Goal: Task Accomplishment & Management: Complete application form

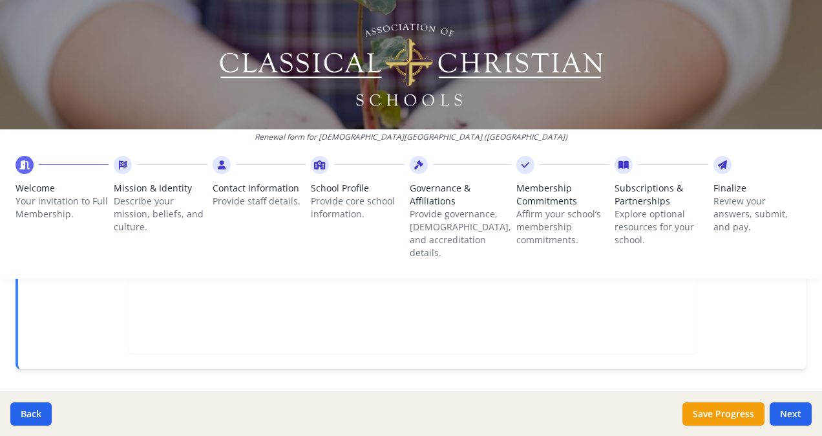
scroll to position [534, 0]
click at [784, 416] on button "Next" at bounding box center [791, 413] width 42 height 23
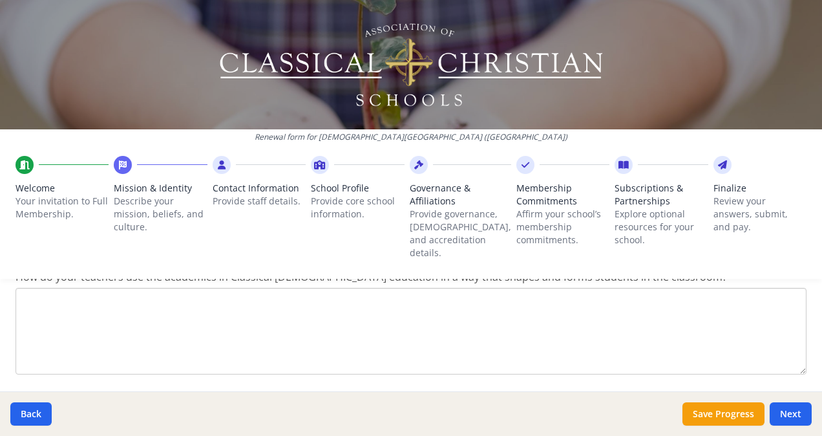
scroll to position [1743, 0]
click at [789, 420] on button "Next" at bounding box center [791, 413] width 42 height 23
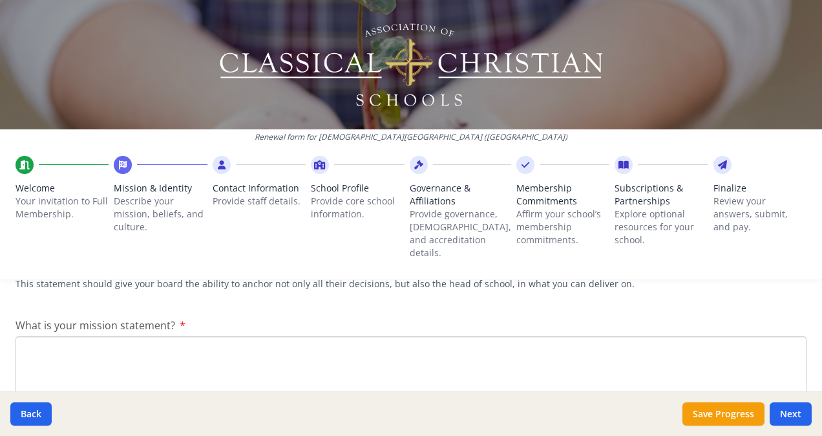
scroll to position [264, 0]
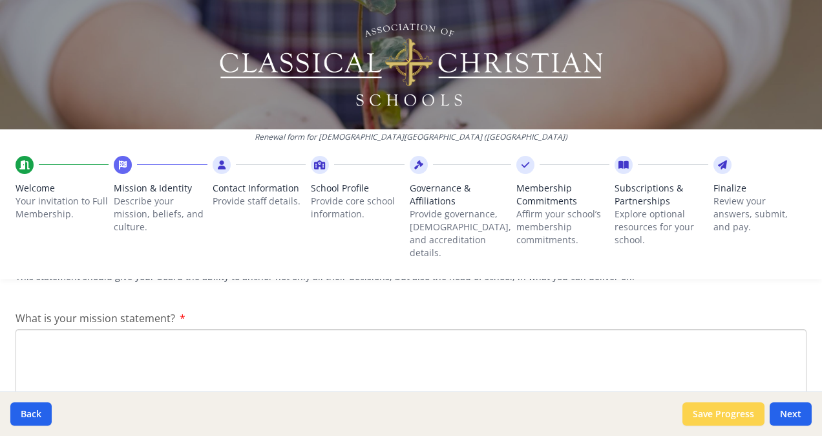
click at [724, 416] on button "Save Progress" at bounding box center [724, 413] width 82 height 23
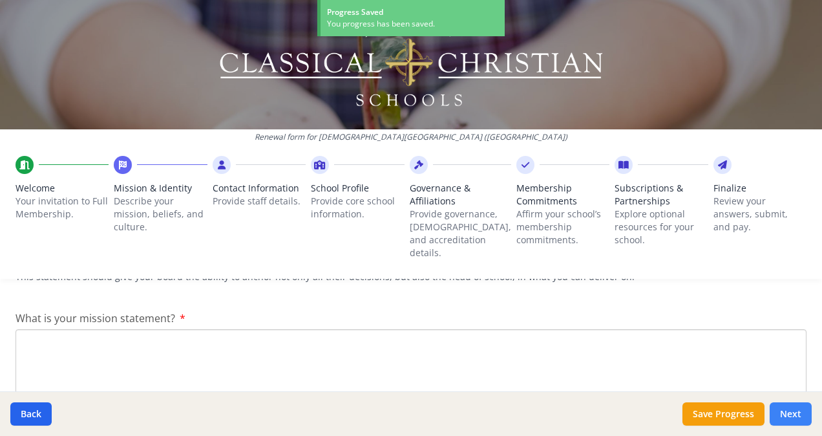
click at [790, 411] on button "Next" at bounding box center [791, 413] width 42 height 23
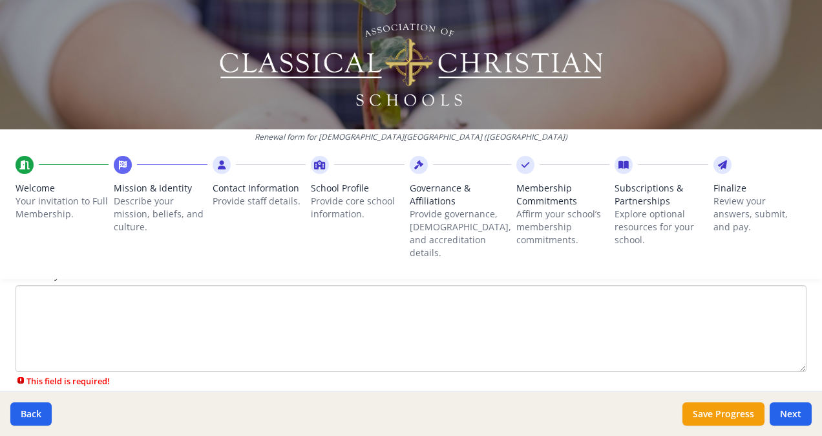
scroll to position [312, 0]
click at [45, 284] on textarea "What is your mission statement?" at bounding box center [411, 324] width 791 height 87
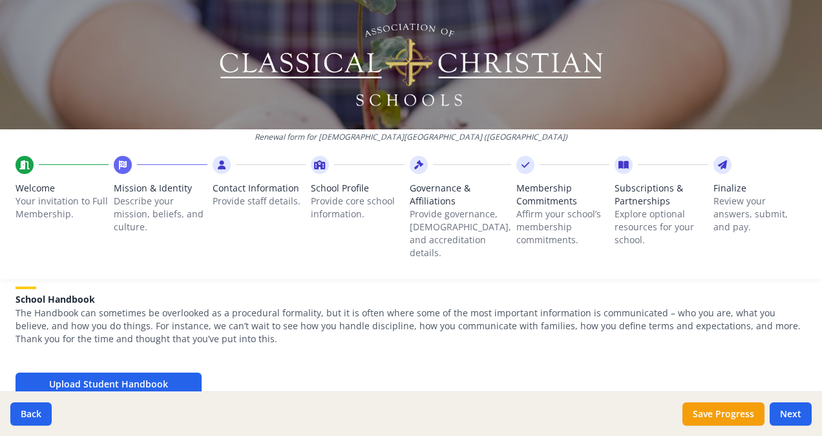
scroll to position [424, 0]
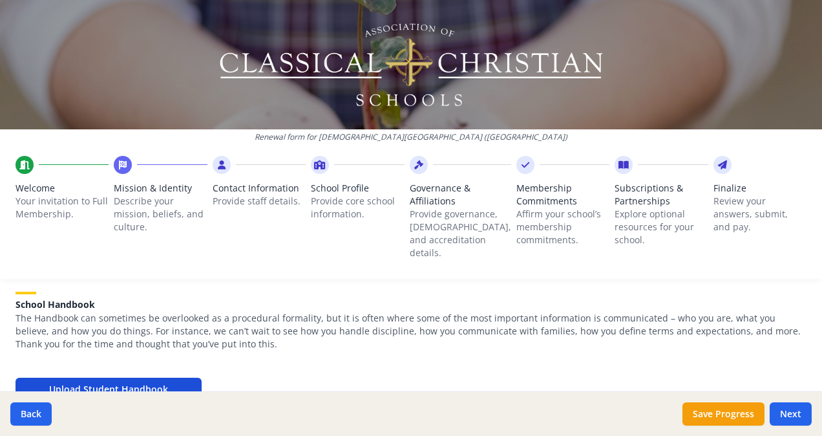
type textarea "No Change"
click at [129, 377] on button "Upload Student Handbook" at bounding box center [109, 388] width 186 height 23
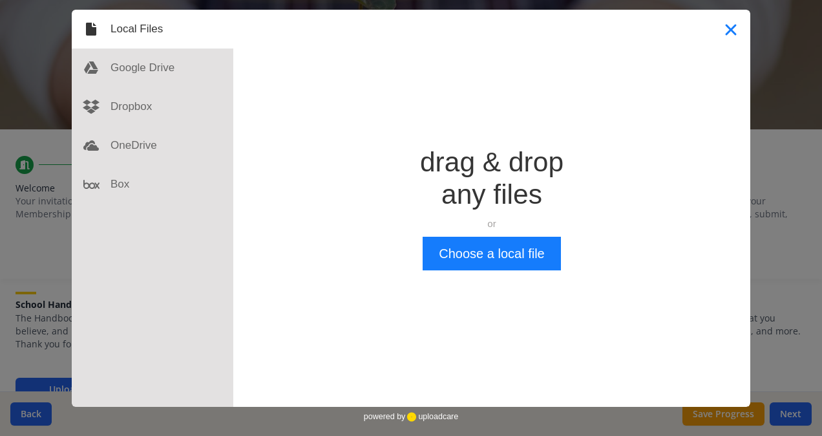
click at [728, 30] on button "Close" at bounding box center [731, 29] width 39 height 39
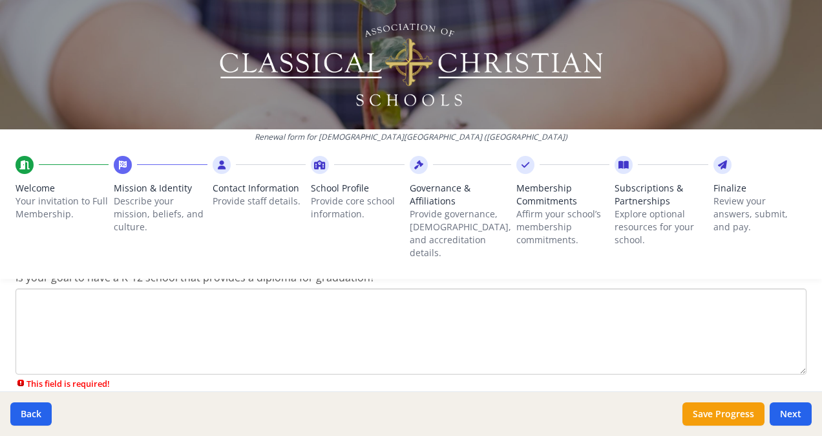
scroll to position [708, 0]
click at [28, 286] on textarea "Is your goal to have a K-12 school that provides a diploma for graduation?" at bounding box center [411, 329] width 791 height 87
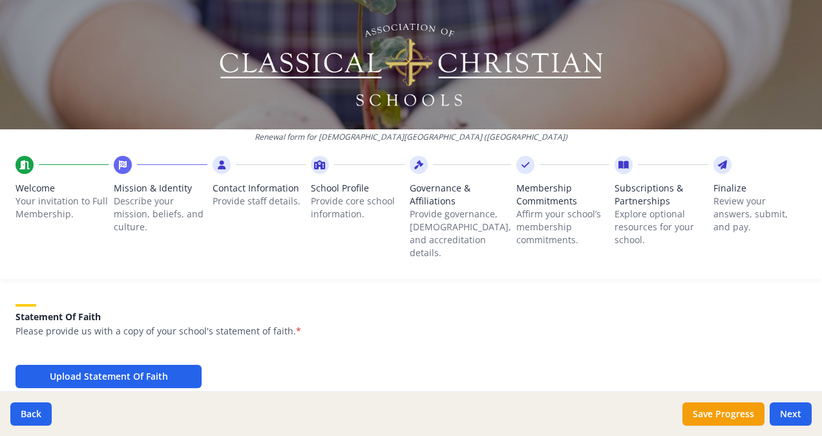
scroll to position [838, 0]
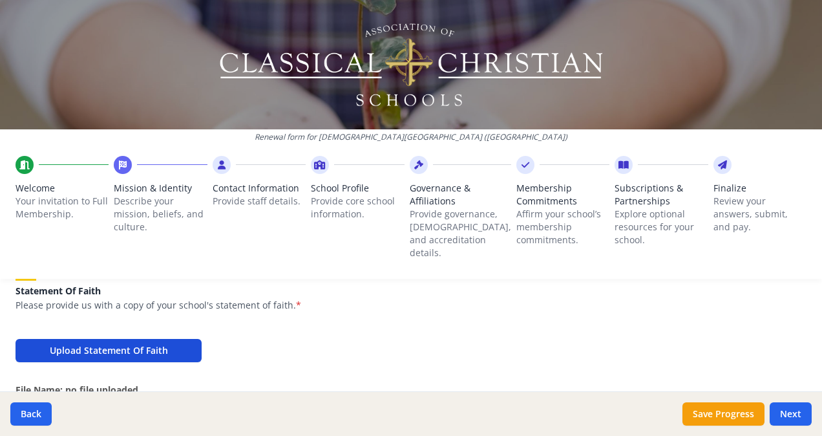
type textarea "No Change"
click at [143, 339] on button "Upload Statement Of Faith" at bounding box center [109, 350] width 186 height 23
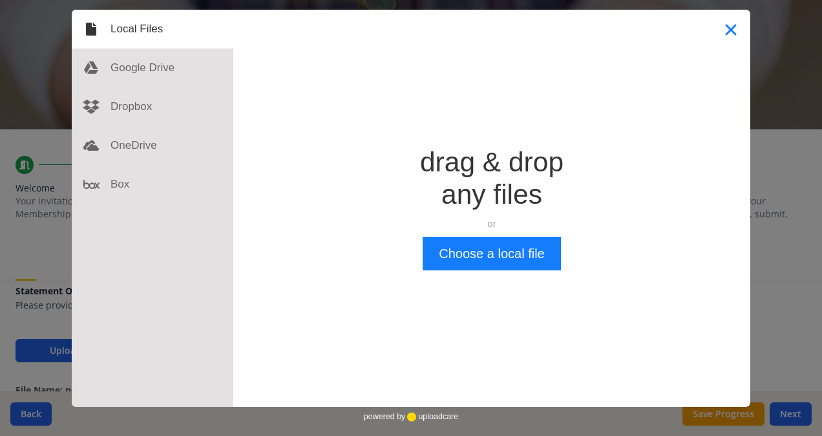
click at [728, 27] on button "Close" at bounding box center [731, 29] width 39 height 39
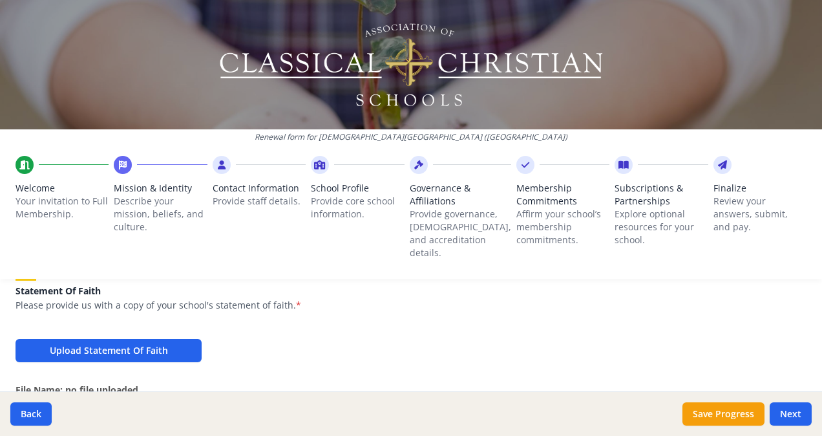
drag, startPoint x: 807, startPoint y: 213, endPoint x: 799, endPoint y: 245, distance: 32.8
click at [799, 245] on div "Welcome Your invitation to Full Membership. Mission & Identity Describe your mi…" at bounding box center [411, 215] width 822 height 128
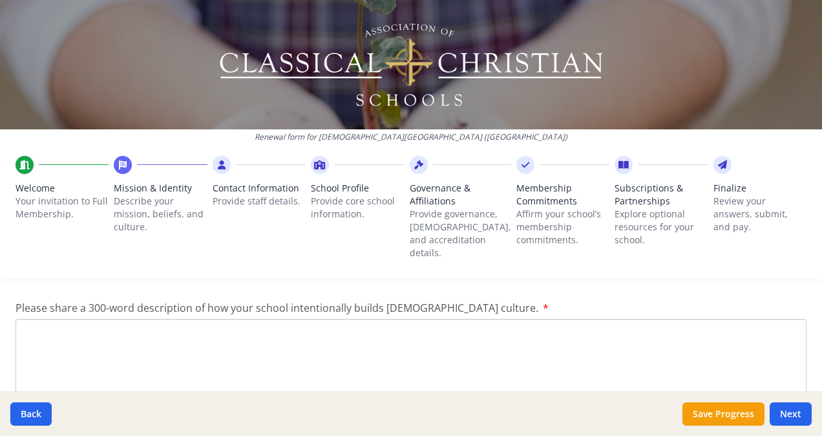
scroll to position [1491, 0]
click at [45, 316] on textarea "Please share a 300-word description of how your school intentionally builds [DE…" at bounding box center [411, 359] width 791 height 87
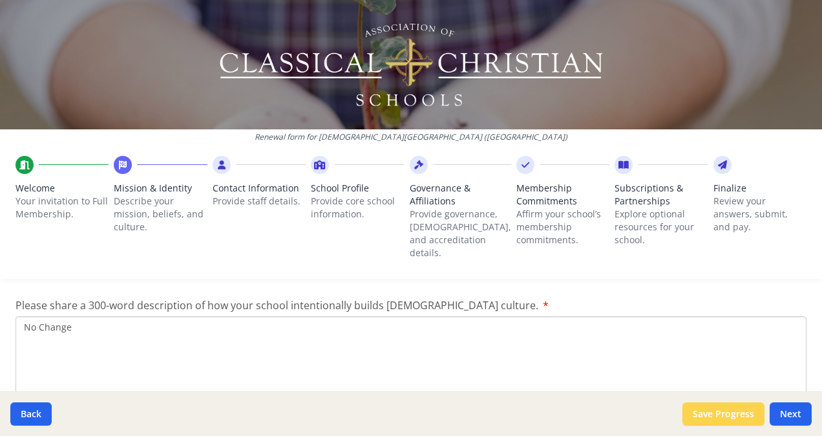
type textarea "No Change"
click at [742, 414] on button "Save Progress" at bounding box center [724, 413] width 82 height 23
click at [791, 414] on button "Next" at bounding box center [791, 413] width 42 height 23
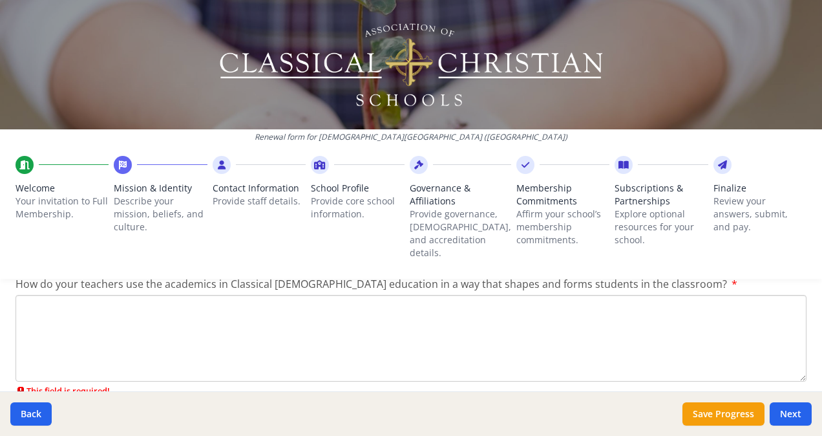
scroll to position [1736, 0]
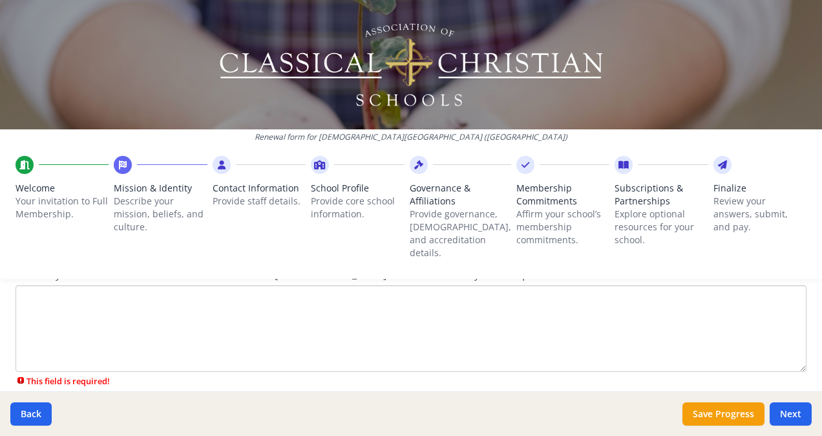
click at [30, 267] on div "Renewal form for [DEMOGRAPHIC_DATA] School ([GEOGRAPHIC_DATA]) Welcome Your inv…" at bounding box center [411, 144] width 822 height 289
click at [30, 285] on textarea "How do your teachers use the academics in Classical [DEMOGRAPHIC_DATA] educatio…" at bounding box center [411, 328] width 791 height 87
type textarea "No Change"
click at [738, 420] on button "Save Progress" at bounding box center [724, 413] width 82 height 23
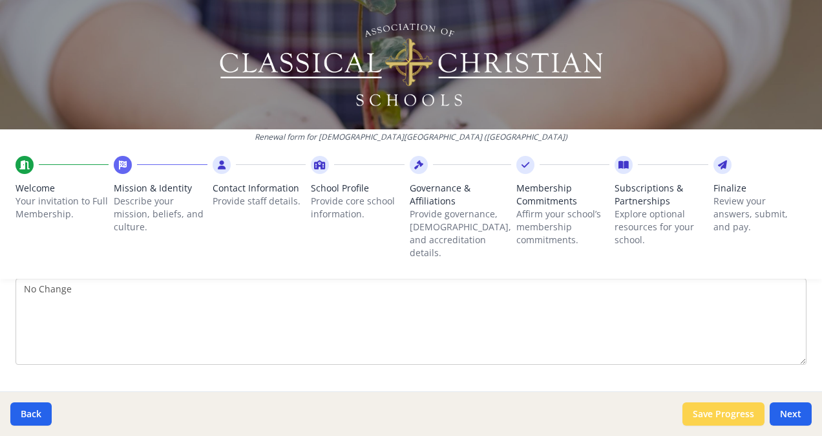
click at [746, 410] on button "Save Progress" at bounding box center [724, 413] width 82 height 23
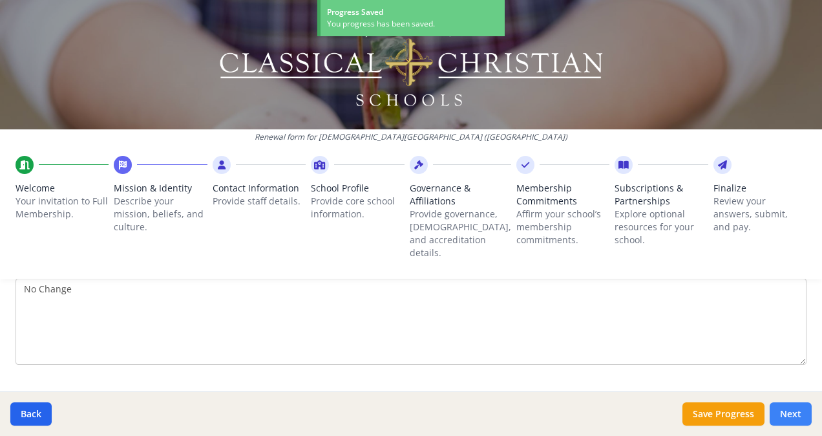
click at [788, 412] on button "Next" at bounding box center [791, 413] width 42 height 23
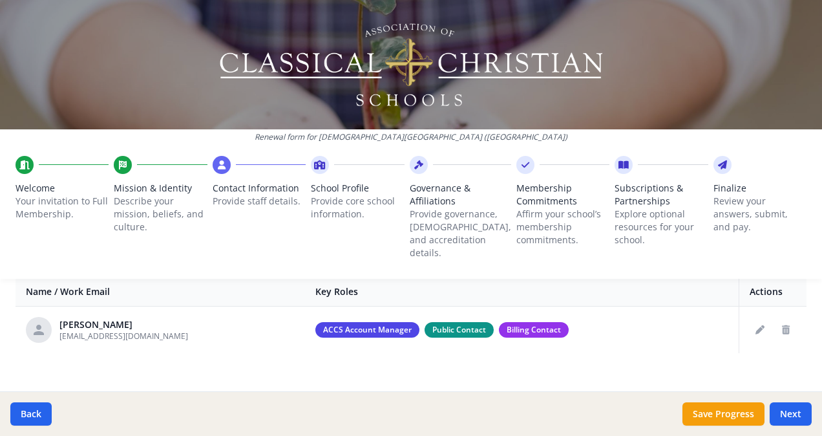
scroll to position [515, 0]
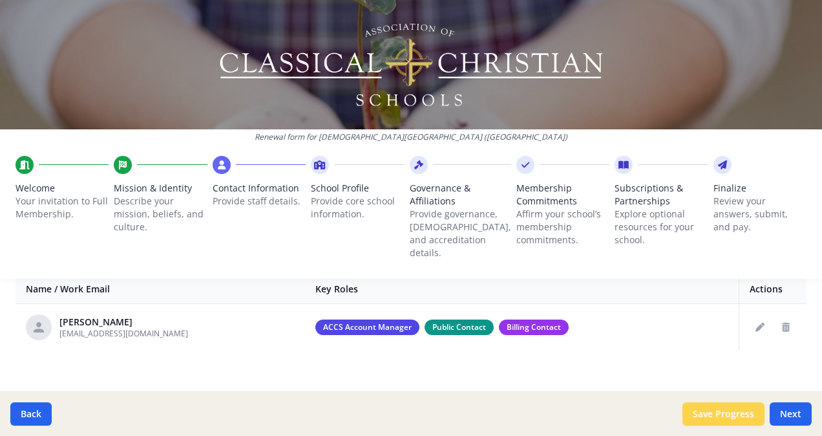
click at [717, 420] on button "Save Progress" at bounding box center [724, 413] width 82 height 23
click at [787, 410] on button "Next" at bounding box center [791, 413] width 42 height 23
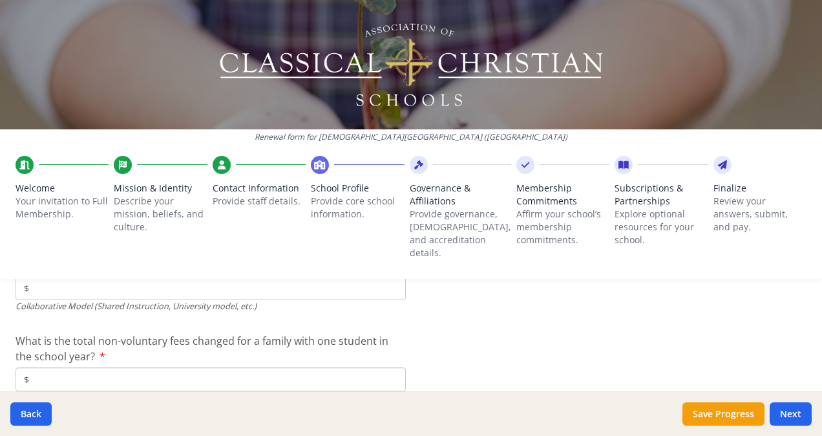
scroll to position [4416, 0]
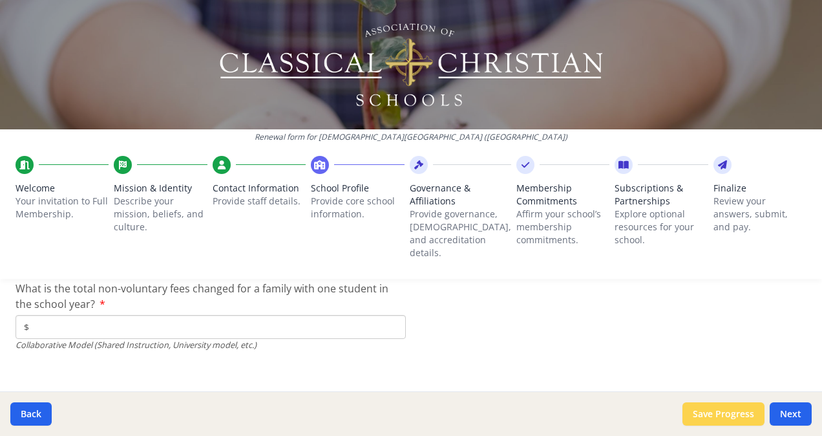
click at [730, 415] on button "Save Progress" at bounding box center [724, 413] width 82 height 23
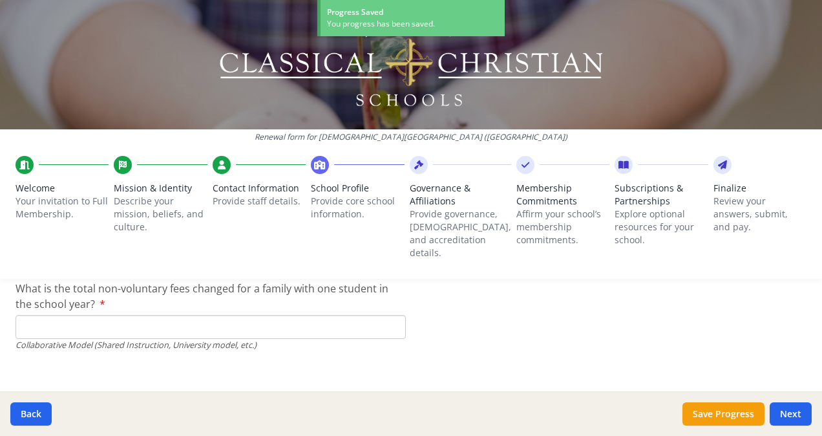
click at [770, 414] on button "Next" at bounding box center [791, 413] width 42 height 23
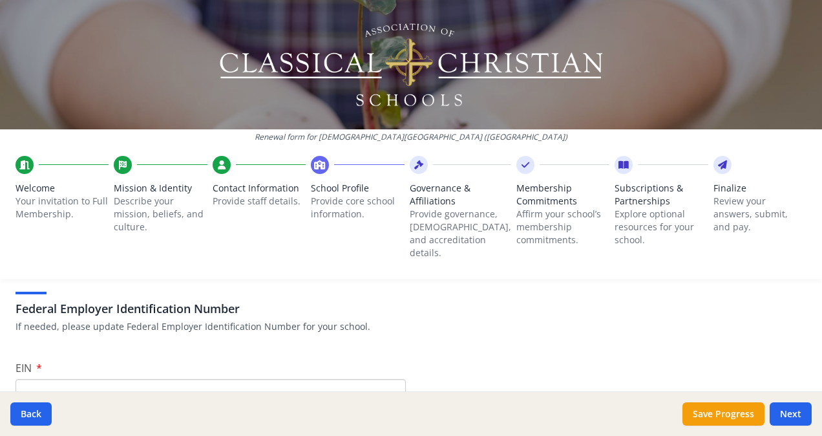
scroll to position [92, 0]
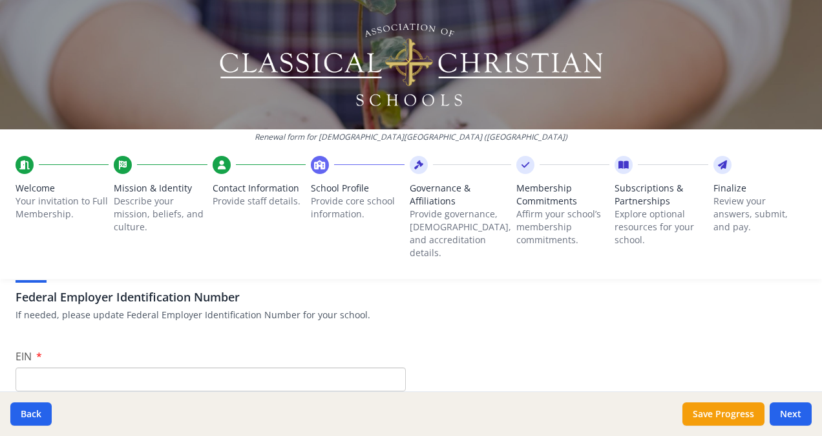
click at [36, 367] on input "EIN" at bounding box center [211, 379] width 390 height 24
type input "No Change"
drag, startPoint x: 675, startPoint y: 334, endPoint x: 693, endPoint y: 348, distance: 22.6
click at [723, 411] on button "Save Progress" at bounding box center [724, 413] width 82 height 23
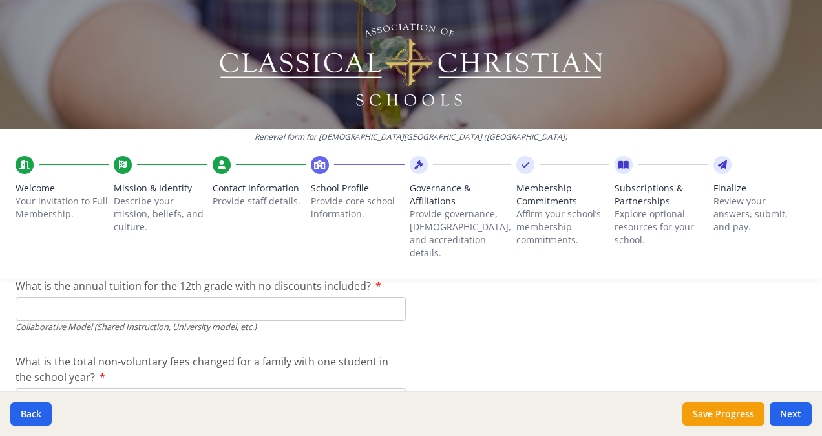
scroll to position [4416, 0]
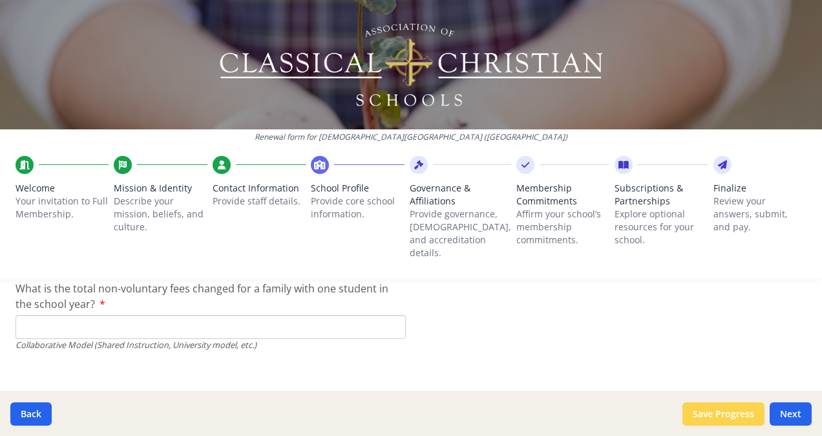
click at [725, 408] on button "Save Progress" at bounding box center [724, 413] width 82 height 23
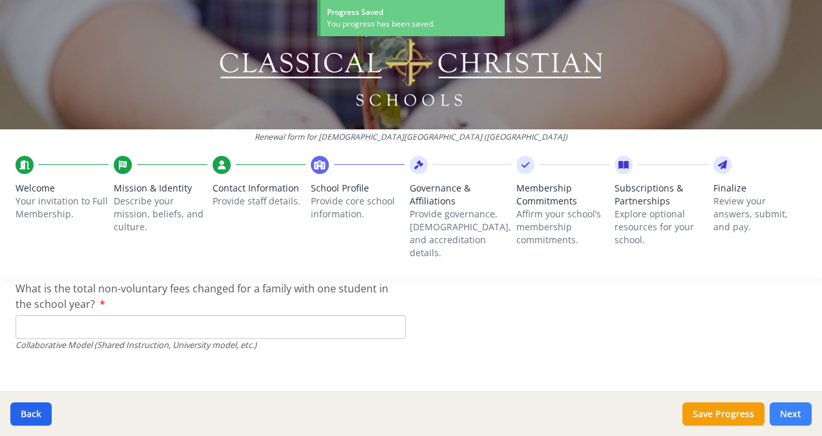
click at [790, 416] on button "Next" at bounding box center [791, 413] width 42 height 23
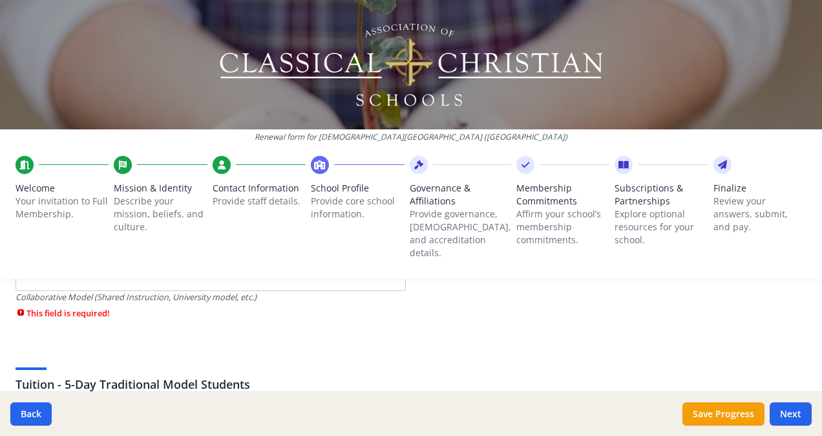
scroll to position [3555, 0]
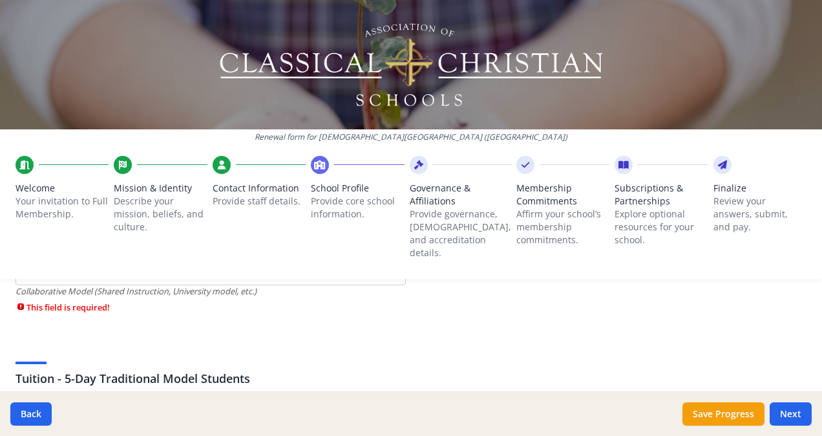
click at [718, 167] on icon at bounding box center [722, 164] width 9 height 13
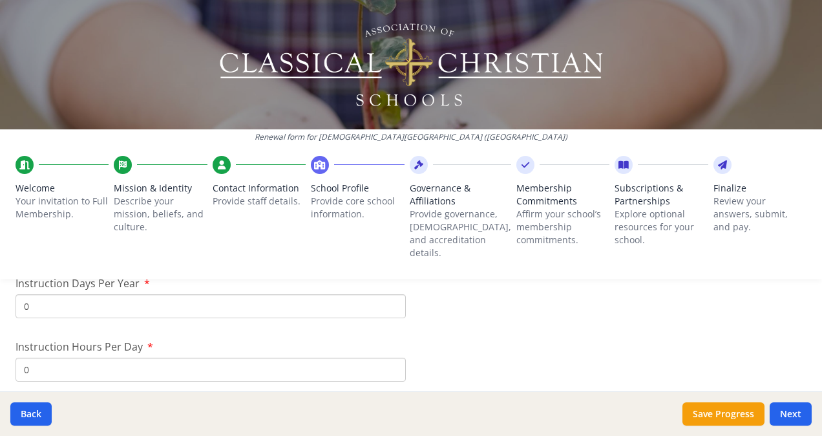
scroll to position [592, 0]
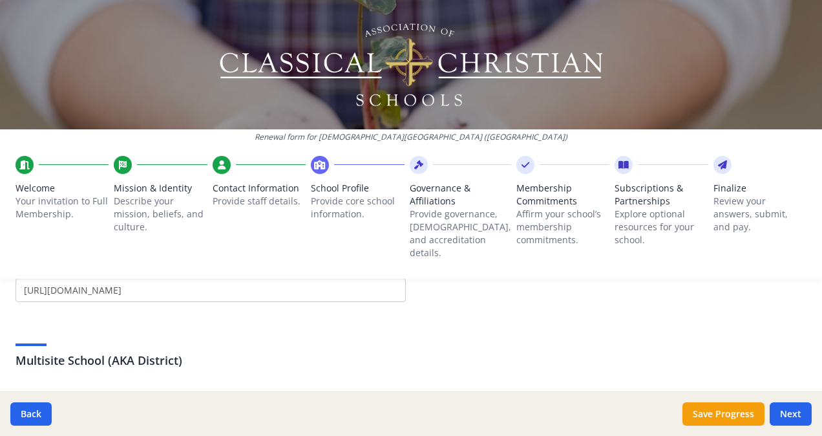
click at [718, 167] on icon at bounding box center [722, 164] width 9 height 13
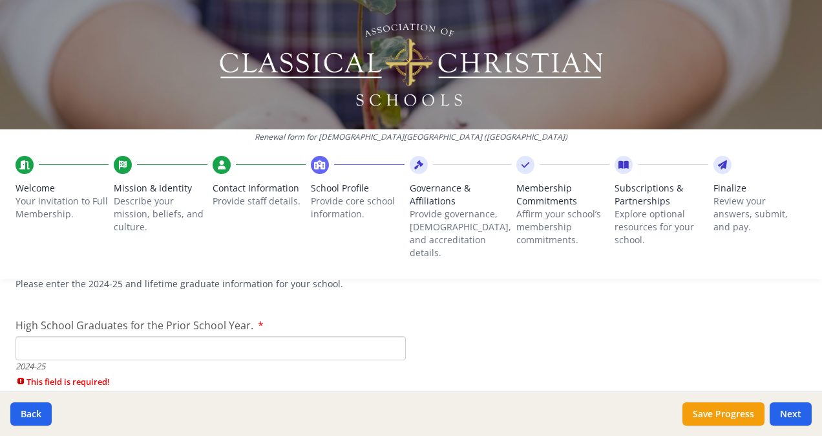
scroll to position [1921, 0]
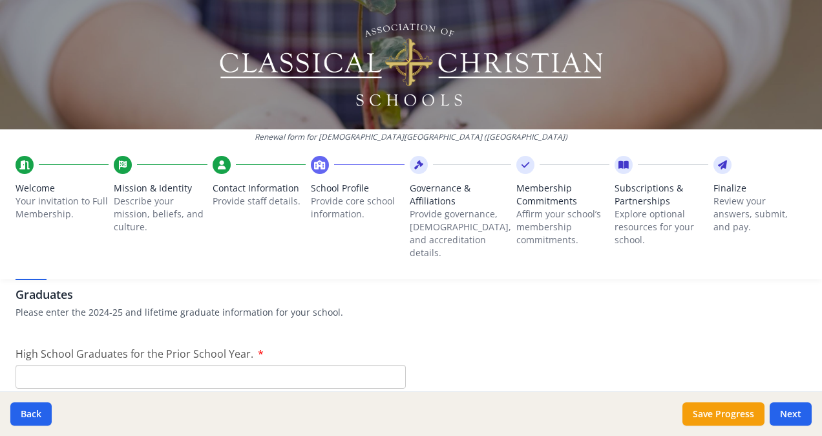
click at [27, 365] on input "High School Graduates for the Prior School Year." at bounding box center [211, 377] width 390 height 24
type input "0"
click at [387, 366] on input "0" at bounding box center [211, 377] width 390 height 24
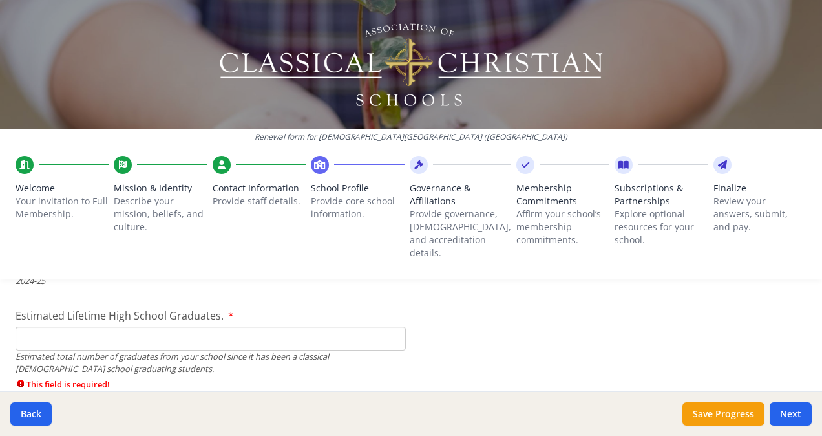
scroll to position [2041, 0]
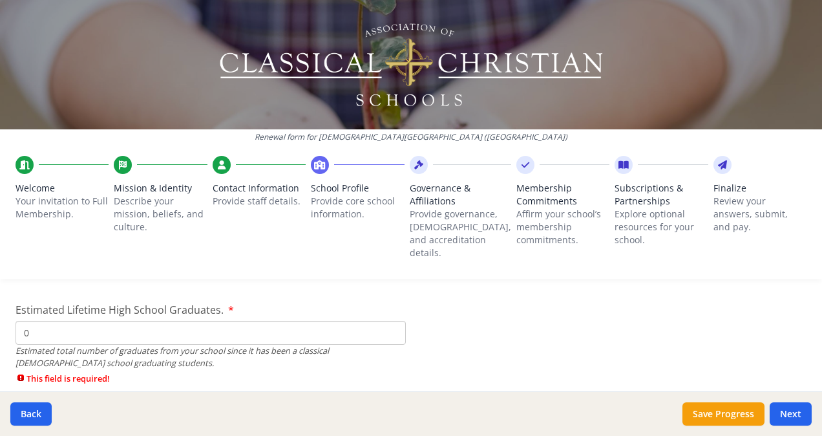
type input "0"
click at [387, 321] on input "0" at bounding box center [211, 333] width 390 height 24
click at [732, 414] on button "Save Progress" at bounding box center [724, 413] width 82 height 23
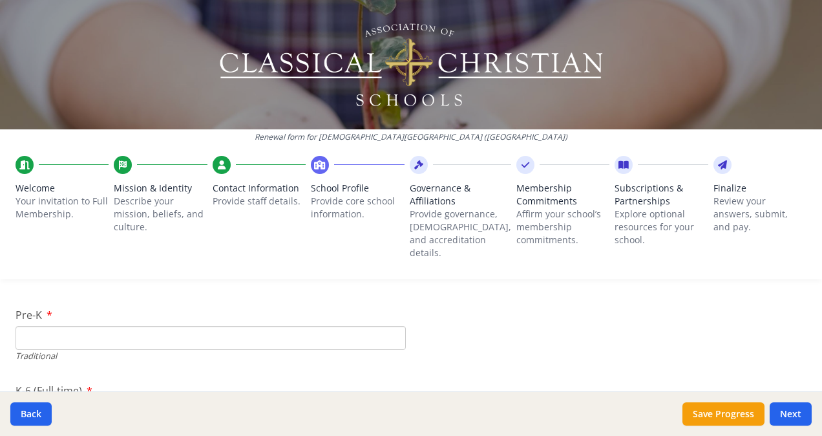
scroll to position [2690, 0]
click at [25, 331] on input "Pre-K" at bounding box center [211, 343] width 390 height 24
click at [387, 331] on input "1" at bounding box center [211, 343] width 390 height 24
type input "0"
click at [385, 331] on input "0" at bounding box center [211, 343] width 390 height 24
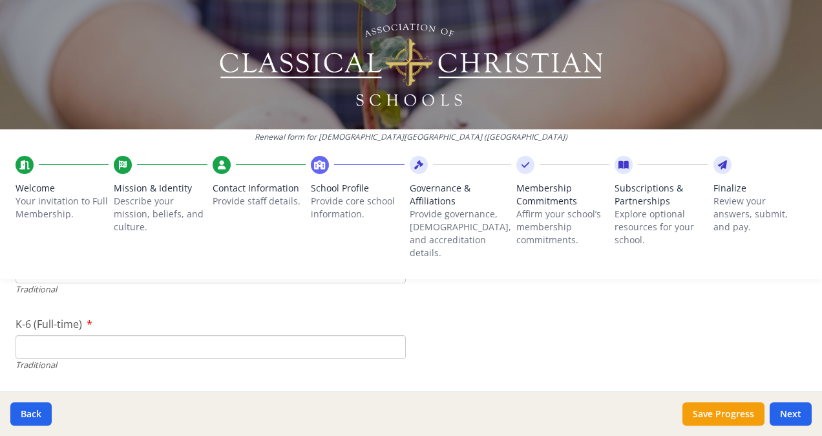
scroll to position [2756, 0]
type input "0"
click at [386, 340] on input "0" at bounding box center [211, 352] width 390 height 24
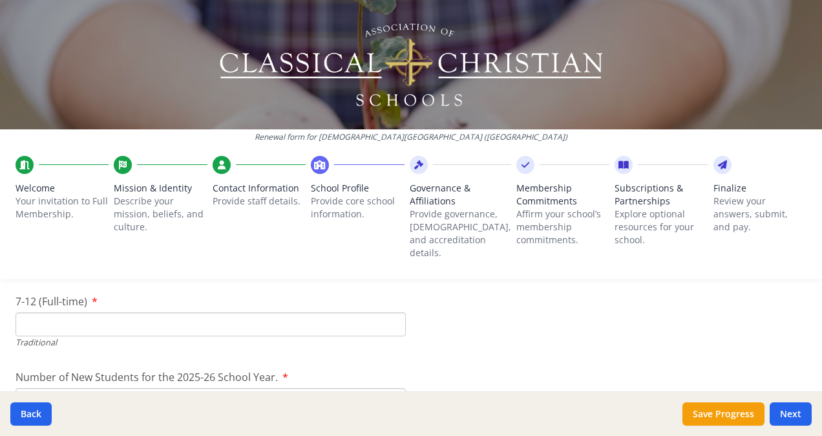
scroll to position [2865, 0]
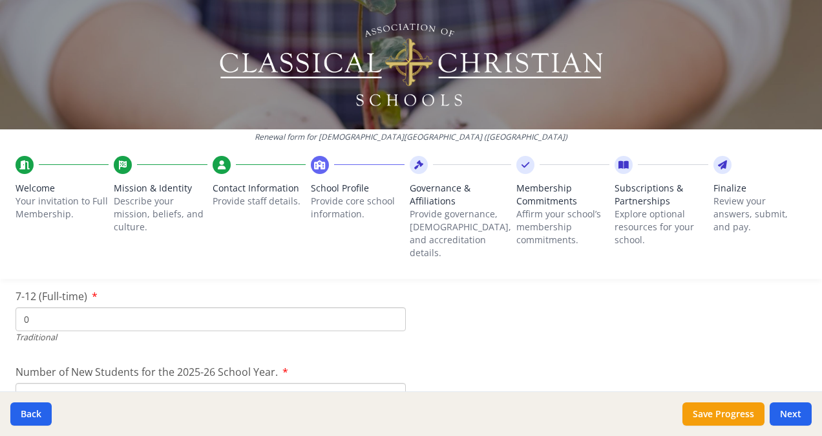
type input "0"
click at [387, 307] on input "0" at bounding box center [211, 319] width 390 height 24
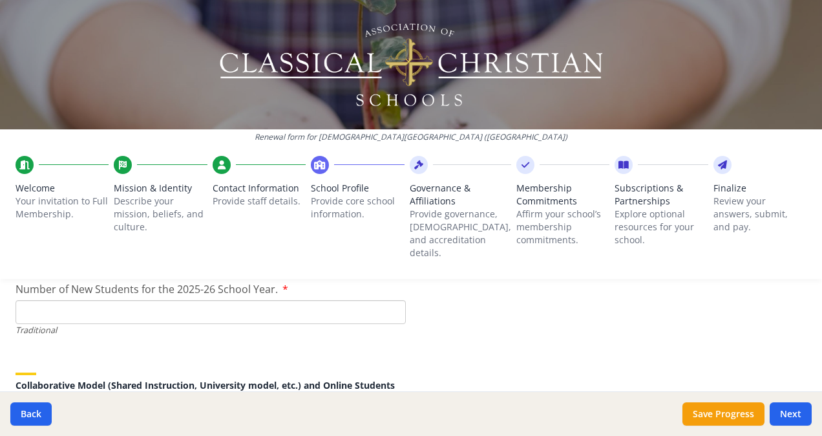
scroll to position [2957, 0]
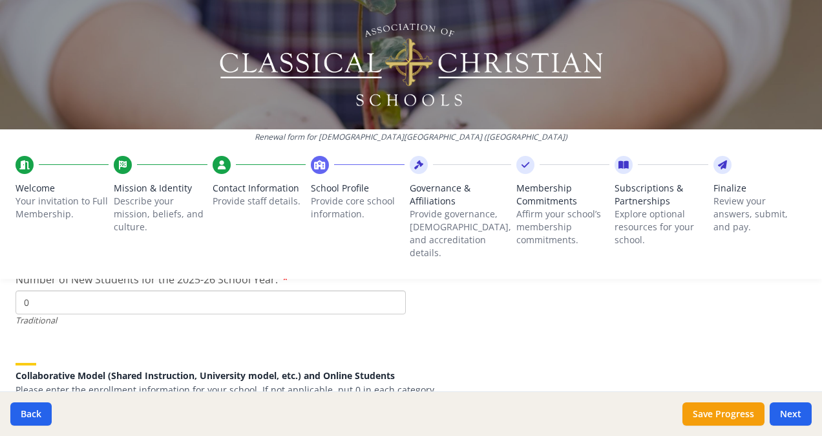
type input "0"
click at [388, 292] on input "0" at bounding box center [211, 302] width 390 height 24
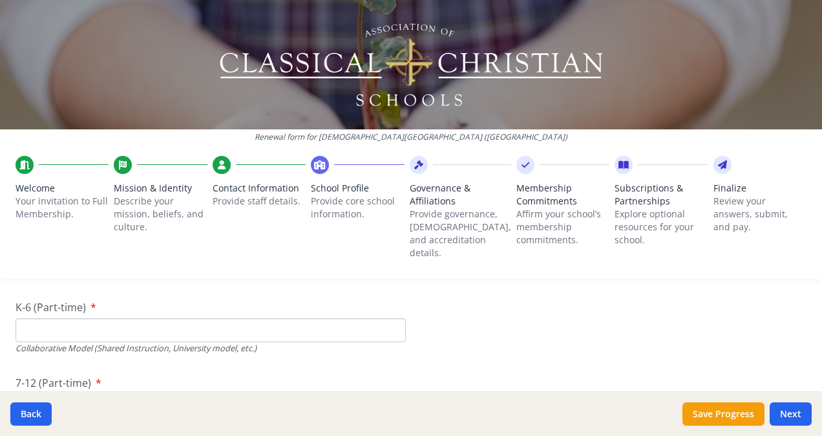
scroll to position [3086, 0]
type input "0"
click at [388, 314] on input "0" at bounding box center [211, 326] width 390 height 24
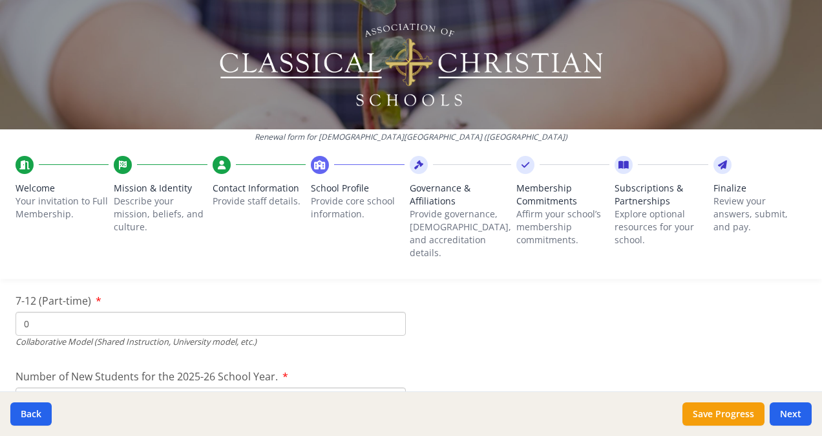
type input "0"
click at [387, 313] on input "0" at bounding box center [211, 324] width 390 height 24
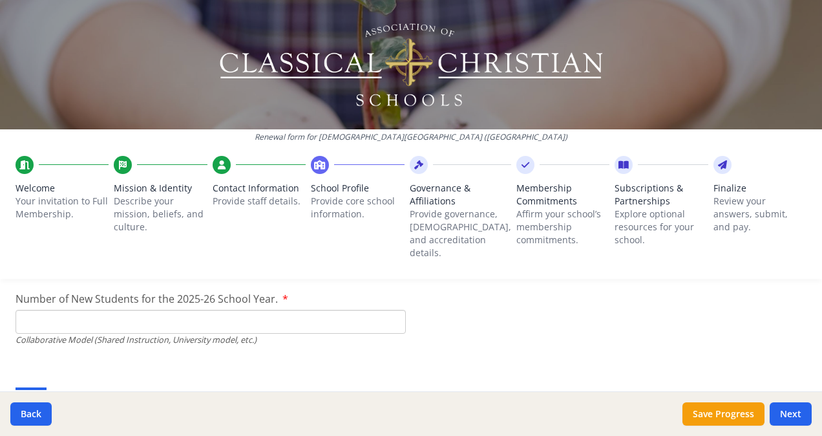
scroll to position [3246, 0]
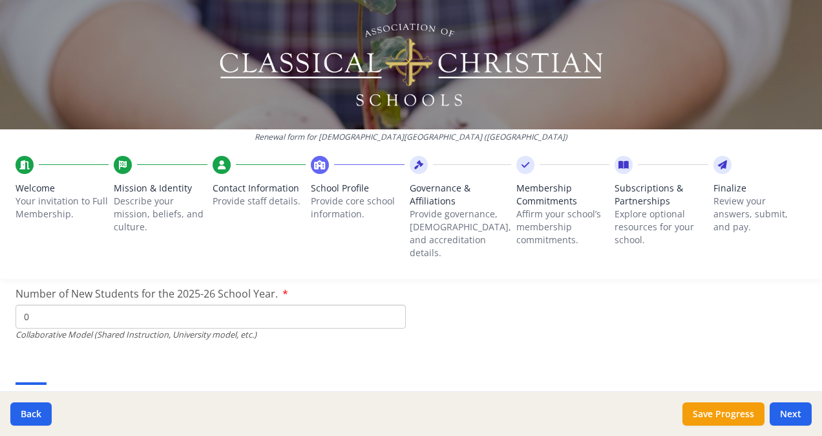
type input "0"
click at [389, 307] on input "0" at bounding box center [211, 316] width 390 height 24
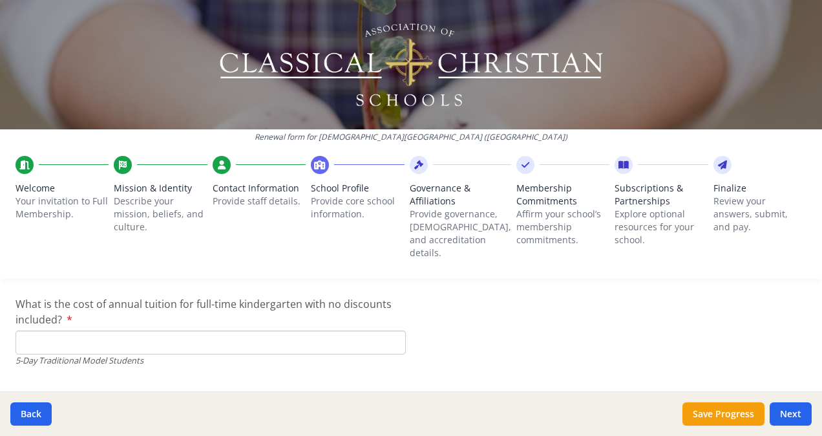
scroll to position [3406, 0]
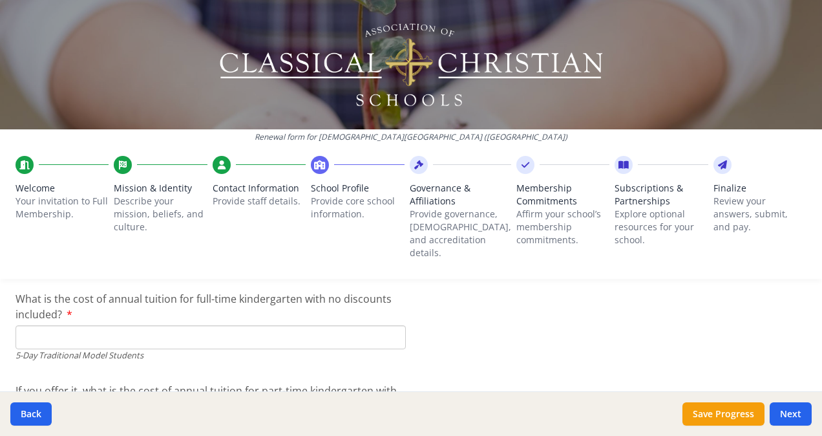
click at [21, 325] on input "What is the cost of annual tuition for full-time kindergarten with no discounts…" at bounding box center [211, 337] width 390 height 24
type input "$"
click at [721, 418] on button "Save Progress" at bounding box center [724, 413] width 82 height 23
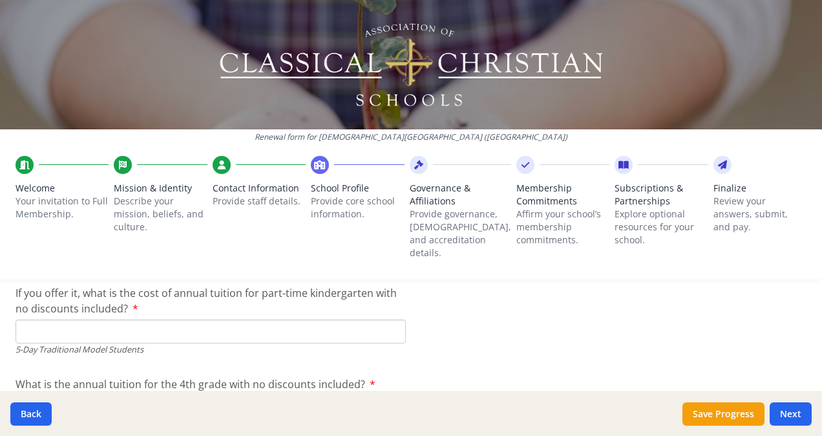
click at [387, 319] on input "If you offer it, what is the cost of annual tuition for part-time kindergarten …" at bounding box center [211, 331] width 390 height 24
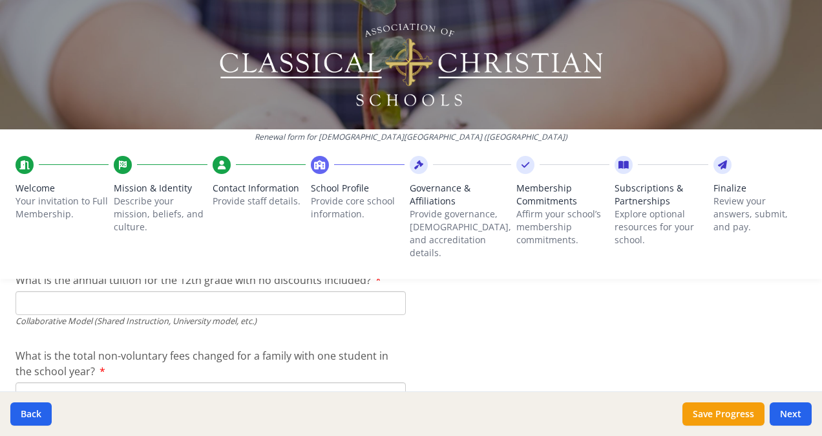
scroll to position [4416, 0]
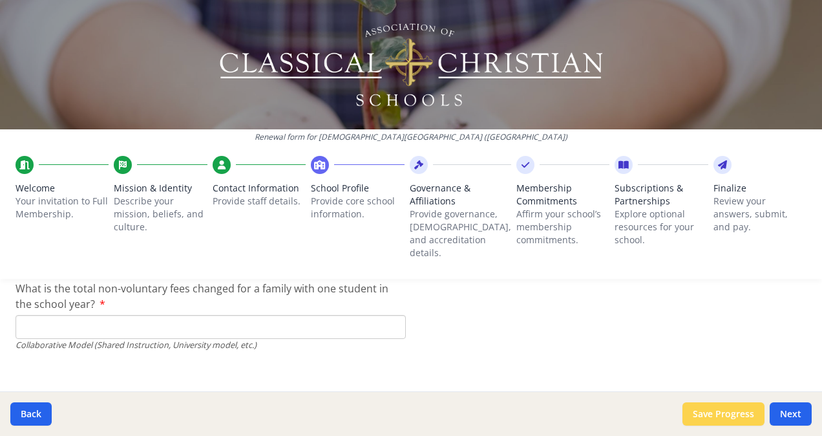
drag, startPoint x: 732, startPoint y: 416, endPoint x: 742, endPoint y: 420, distance: 10.7
click at [732, 416] on button "Save Progress" at bounding box center [724, 413] width 82 height 23
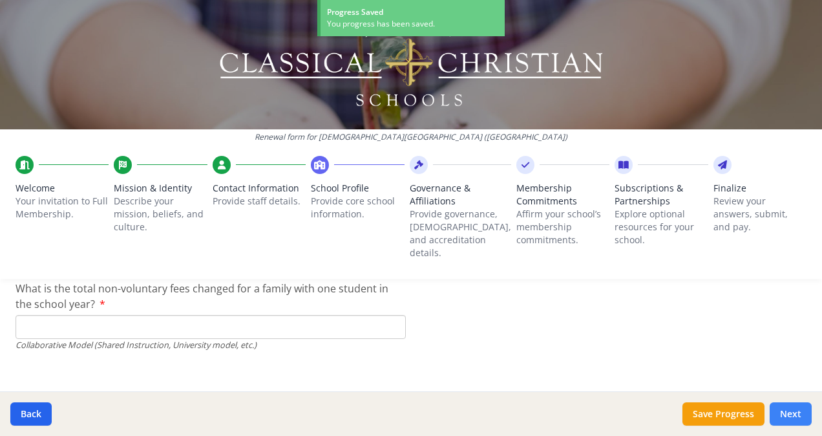
click at [790, 412] on button "Next" at bounding box center [791, 413] width 42 height 23
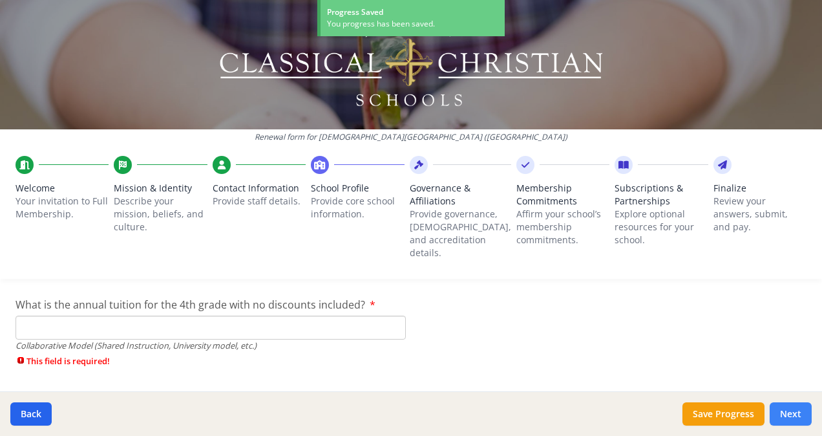
scroll to position [4637, 0]
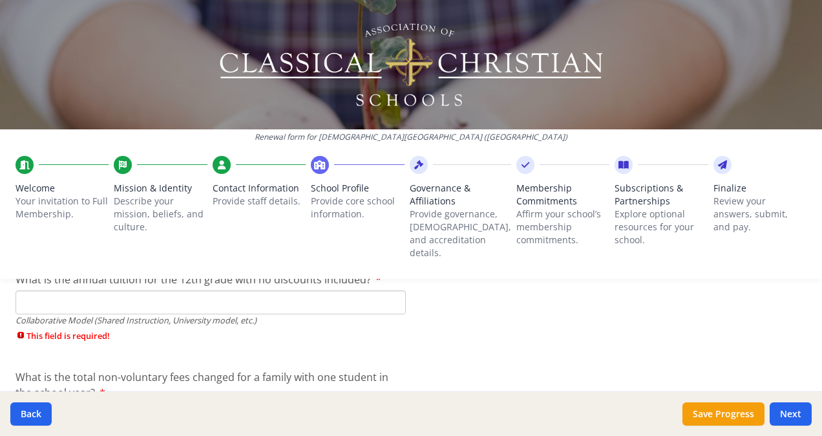
click at [718, 163] on icon at bounding box center [722, 164] width 9 height 13
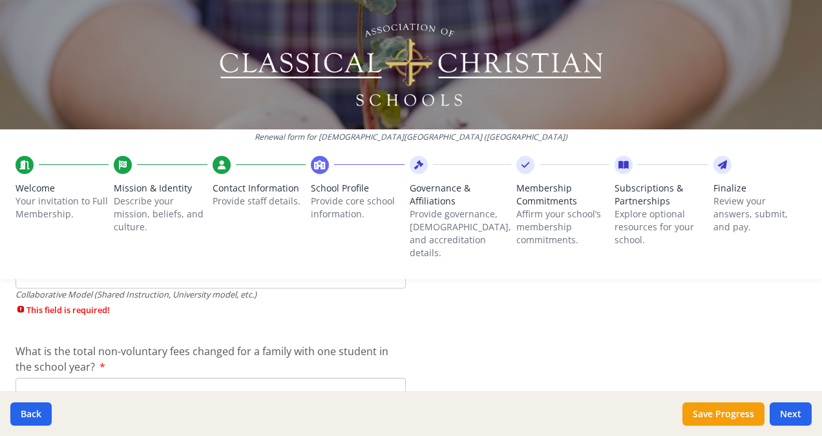
scroll to position [4748, 0]
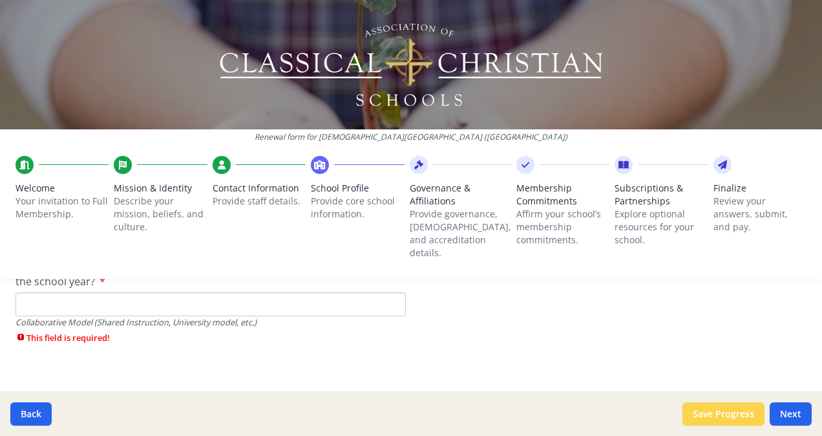
click at [716, 414] on button "Save Progress" at bounding box center [724, 413] width 82 height 23
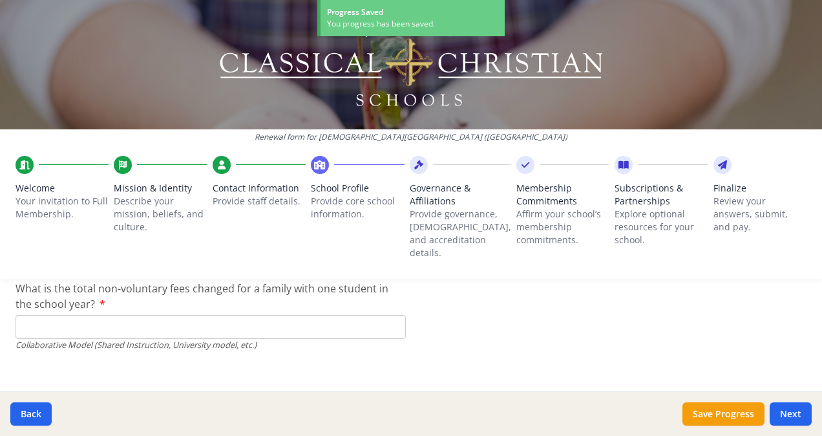
click at [317, 165] on icon at bounding box center [320, 164] width 12 height 13
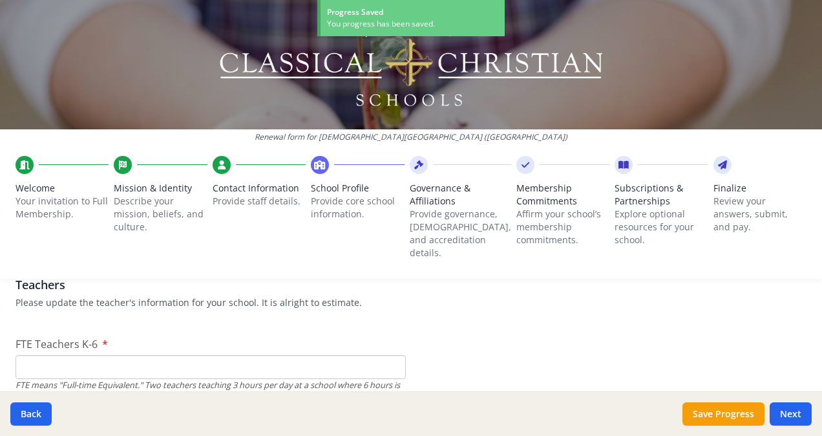
scroll to position [592, 0]
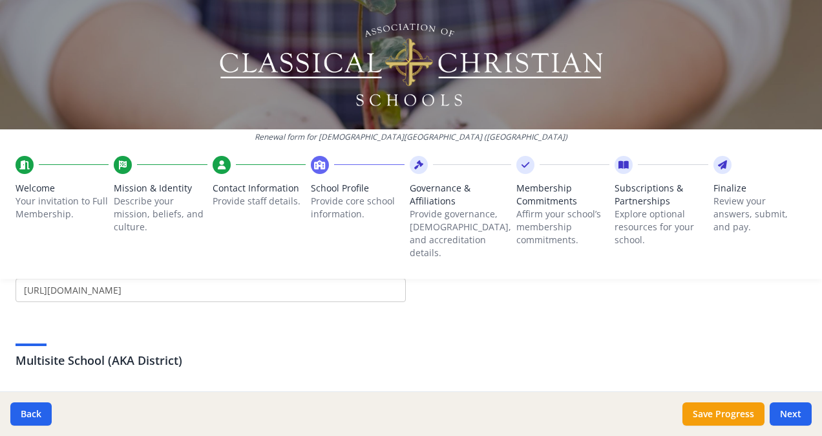
click at [418, 162] on icon at bounding box center [418, 164] width 9 height 13
click at [522, 169] on icon at bounding box center [526, 164] width 8 height 13
click at [619, 167] on icon at bounding box center [624, 164] width 10 height 13
click at [718, 164] on icon at bounding box center [722, 164] width 9 height 13
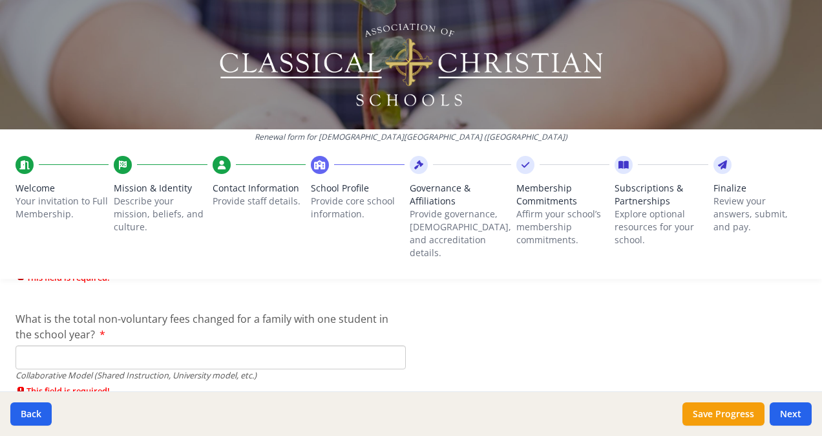
scroll to position [4748, 0]
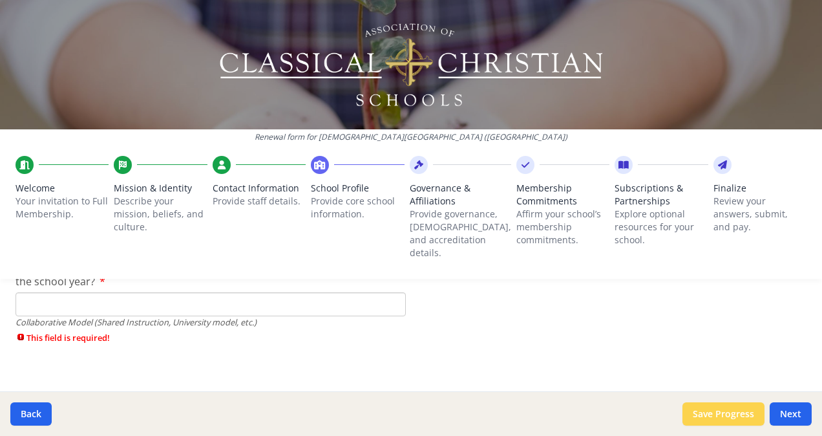
click at [716, 411] on button "Save Progress" at bounding box center [724, 413] width 82 height 23
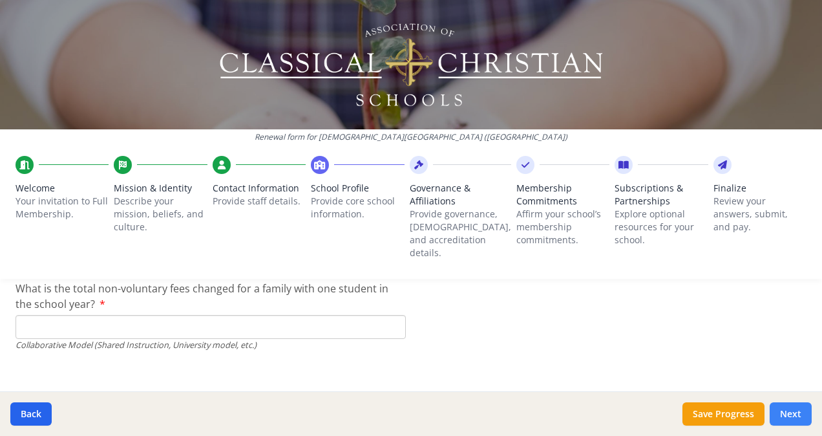
click at [796, 412] on button "Next" at bounding box center [791, 413] width 42 height 23
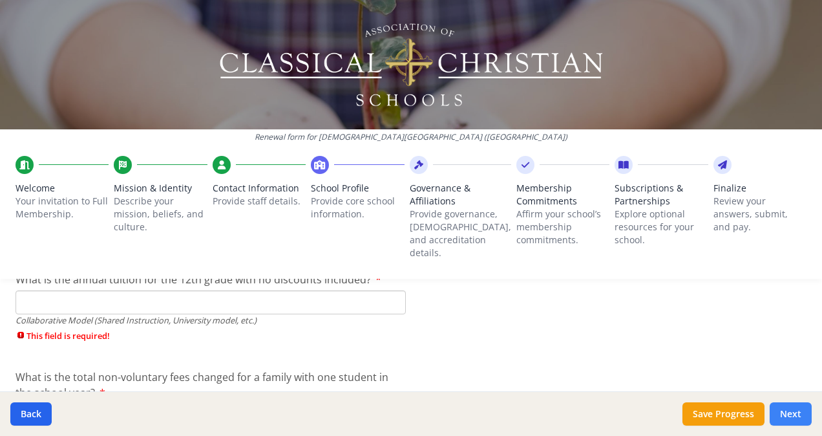
click at [794, 413] on button "Next" at bounding box center [791, 413] width 42 height 23
click at [794, 414] on button "Next" at bounding box center [791, 413] width 42 height 23
click at [795, 415] on button "Next" at bounding box center [791, 413] width 42 height 23
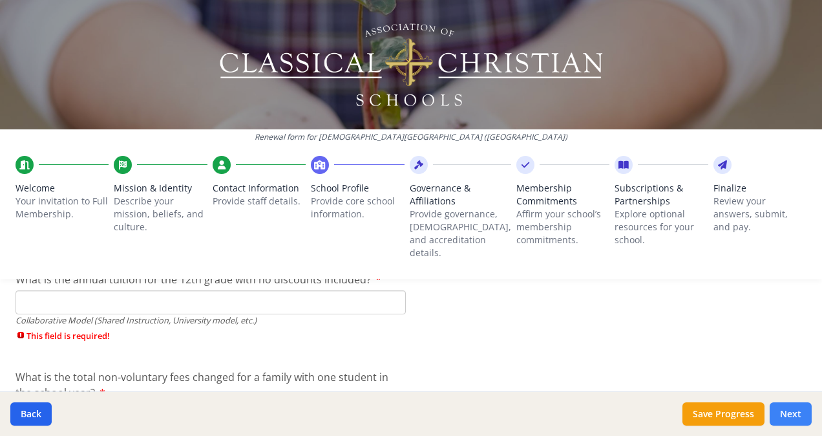
click at [796, 414] on button "Next" at bounding box center [791, 413] width 42 height 23
click at [795, 412] on button "Next" at bounding box center [791, 413] width 42 height 23
click at [32, 414] on button "Back" at bounding box center [30, 413] width 41 height 23
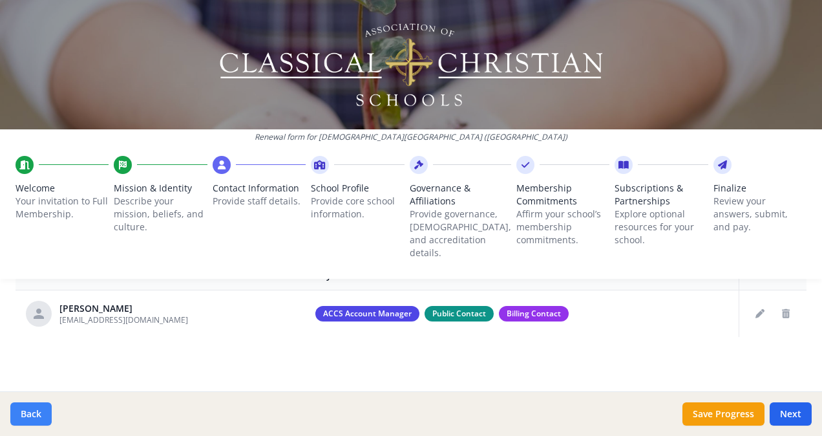
scroll to position [515, 0]
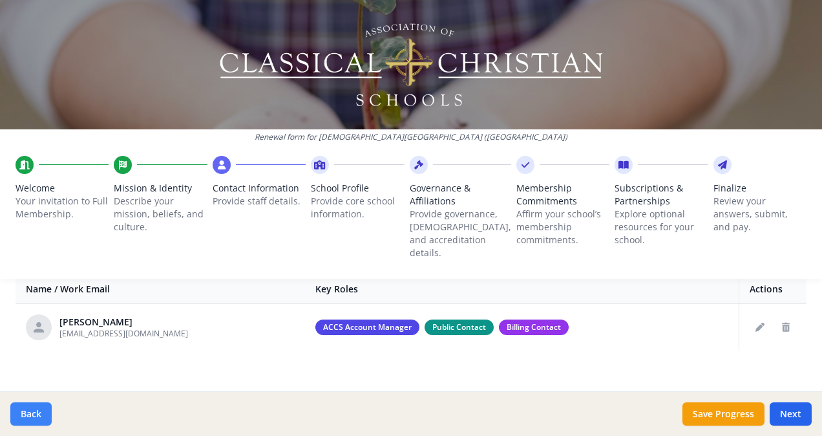
click at [32, 415] on button "Back" at bounding box center [30, 413] width 41 height 23
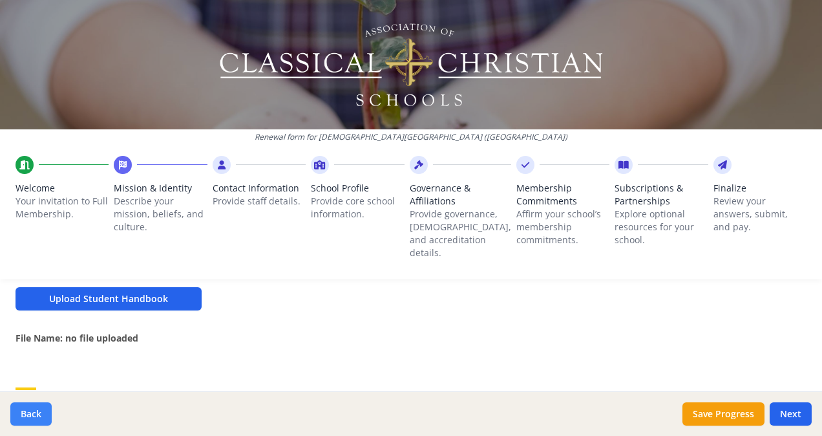
click at [32, 417] on button "Back" at bounding box center [30, 413] width 41 height 23
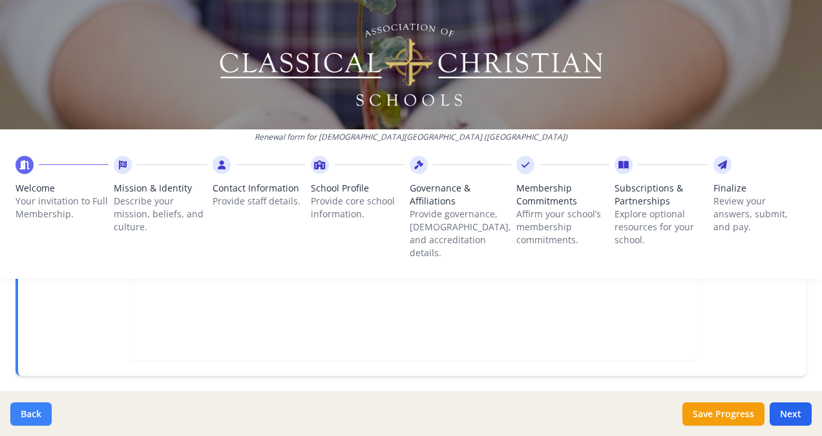
click at [32, 417] on button "Back" at bounding box center [30, 413] width 41 height 23
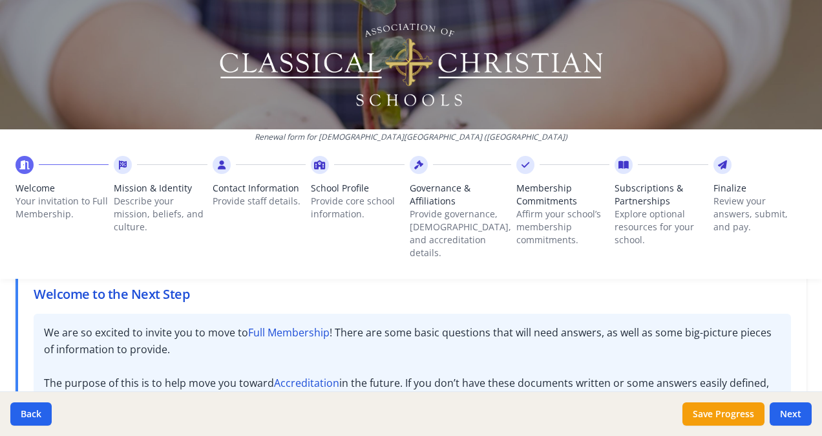
scroll to position [0, 0]
